Goal: Information Seeking & Learning: Find specific fact

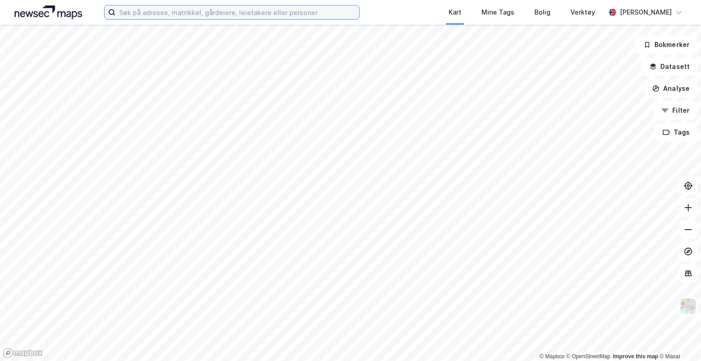
click at [194, 12] on input at bounding box center [237, 12] width 244 height 14
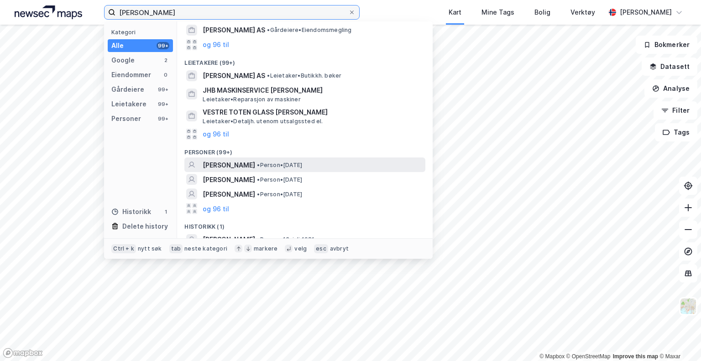
scroll to position [99, 0]
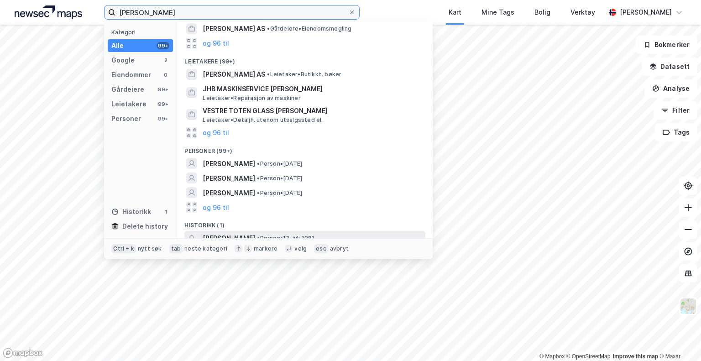
type input "[PERSON_NAME]"
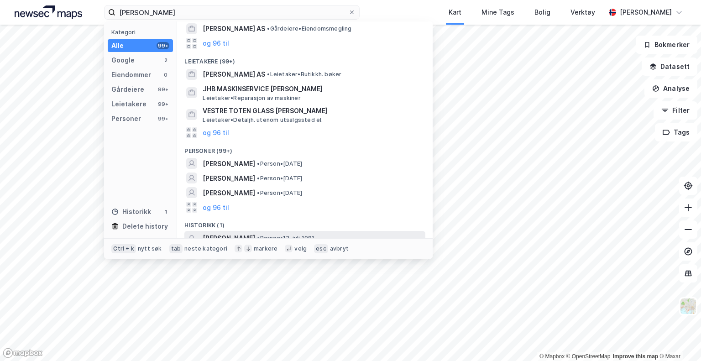
click at [249, 233] on span "[PERSON_NAME]" at bounding box center [229, 238] width 52 height 11
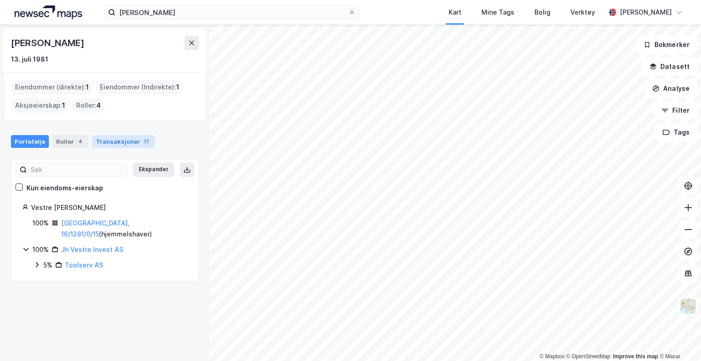
click at [122, 140] on div "Transaksjoner 17" at bounding box center [123, 141] width 63 height 13
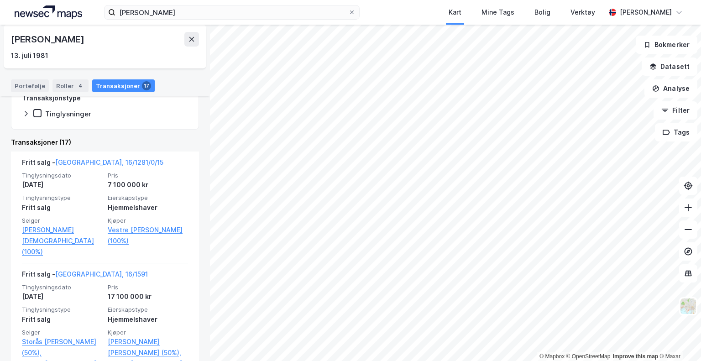
scroll to position [137, 0]
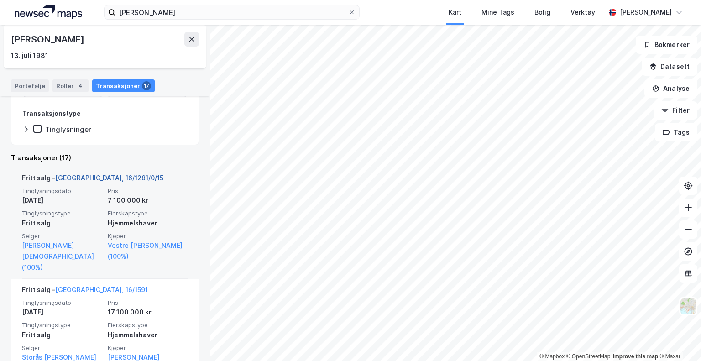
click at [121, 178] on link "[GEOGRAPHIC_DATA], 16/1281/0/15" at bounding box center [109, 178] width 108 height 8
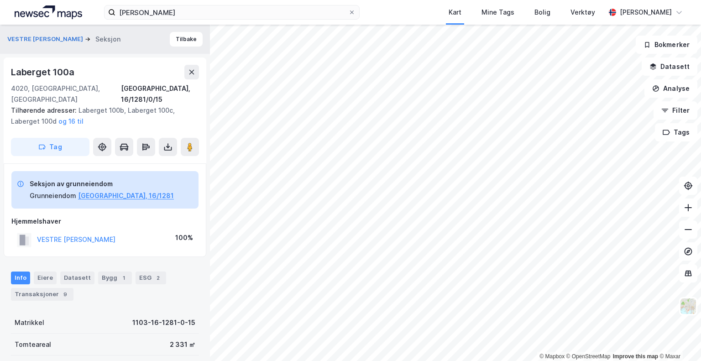
scroll to position [46, 0]
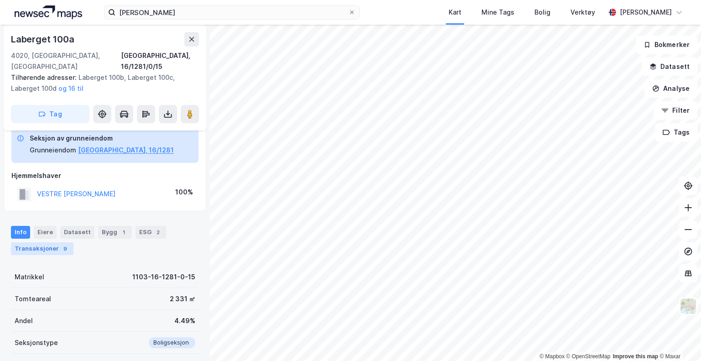
click at [16, 242] on div "Transaksjoner 9" at bounding box center [42, 248] width 63 height 13
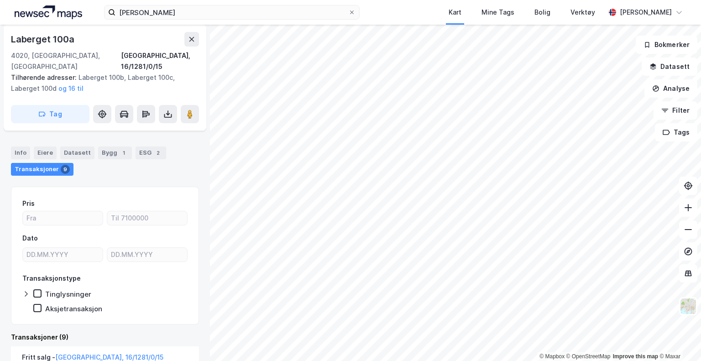
scroll to position [137, 0]
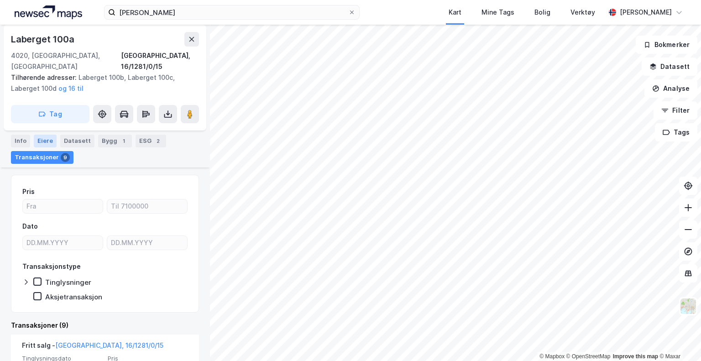
click at [39, 136] on div "Eiere" at bounding box center [45, 141] width 23 height 13
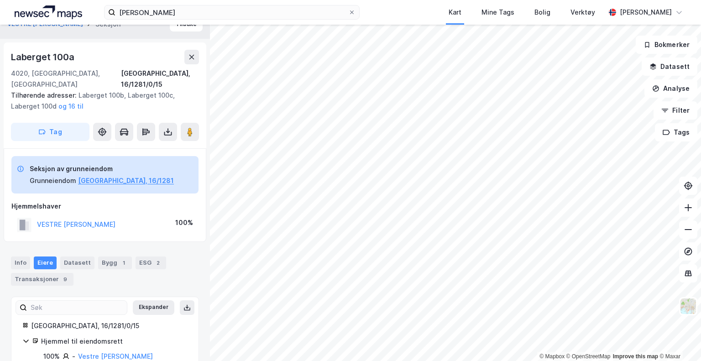
scroll to position [27, 0]
